Goal: Transaction & Acquisition: Purchase product/service

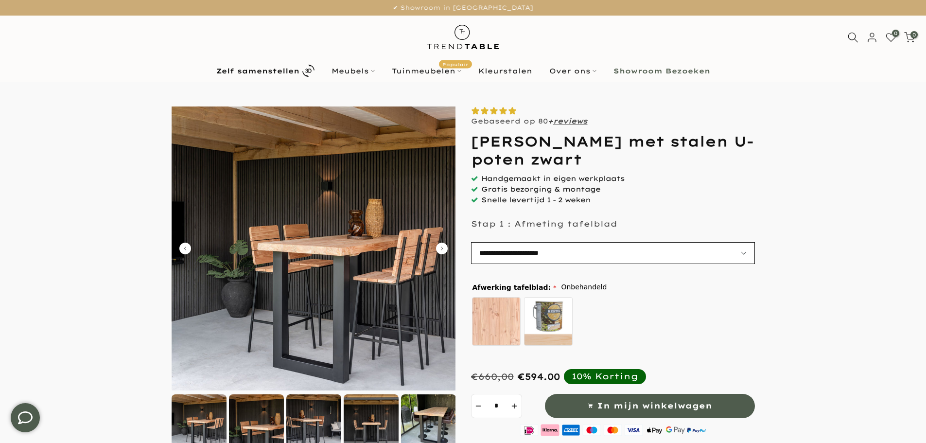
click at [551, 253] on select "**********" at bounding box center [613, 253] width 284 height 22
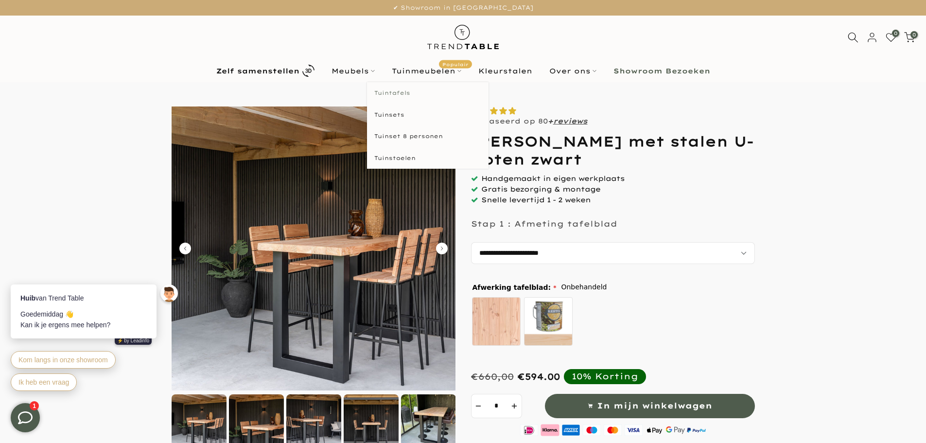
click at [403, 92] on link "Tuintafels" at bounding box center [428, 93] width 122 height 22
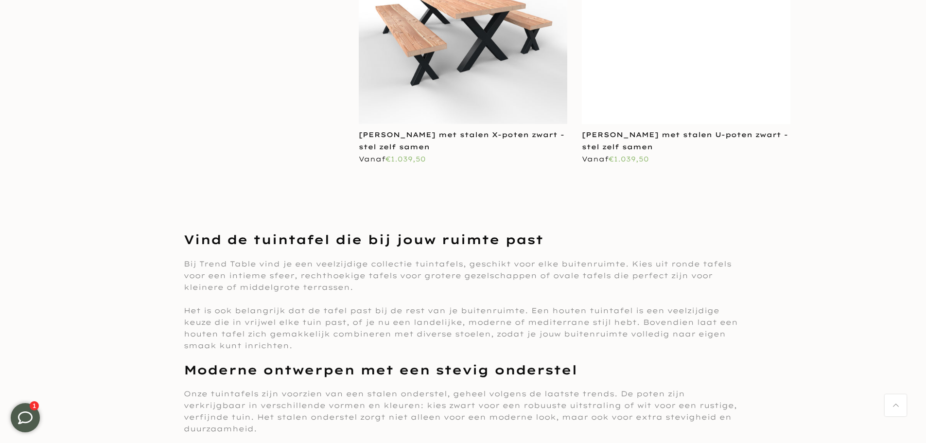
scroll to position [5495, 0]
